Goal: Use online tool/utility: Use online tool/utility

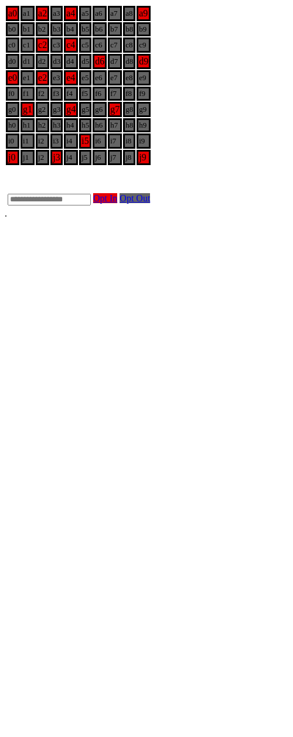
click at [128, 219] on body "a0 a1 a2 a3 a4 a5 a6 a7 a8 a9 b0 b1 b2 b3 b4 b5 b6 b7 b8 b9 c0 c1 c2 c3 c4 c5 c…" at bounding box center [146, 112] width 283 height 214
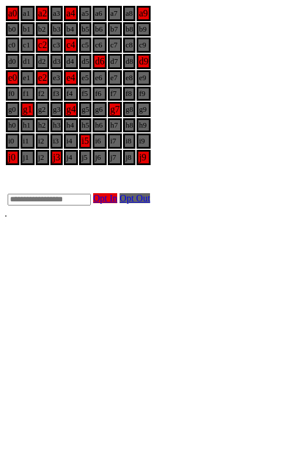
click at [84, 206] on input "text" at bounding box center [49, 200] width 83 height 12
type input "**"
click at [150, 203] on link "Opt Out" at bounding box center [134, 198] width 30 height 10
